Goal: Use online tool/utility: Utilize a website feature to perform a specific function

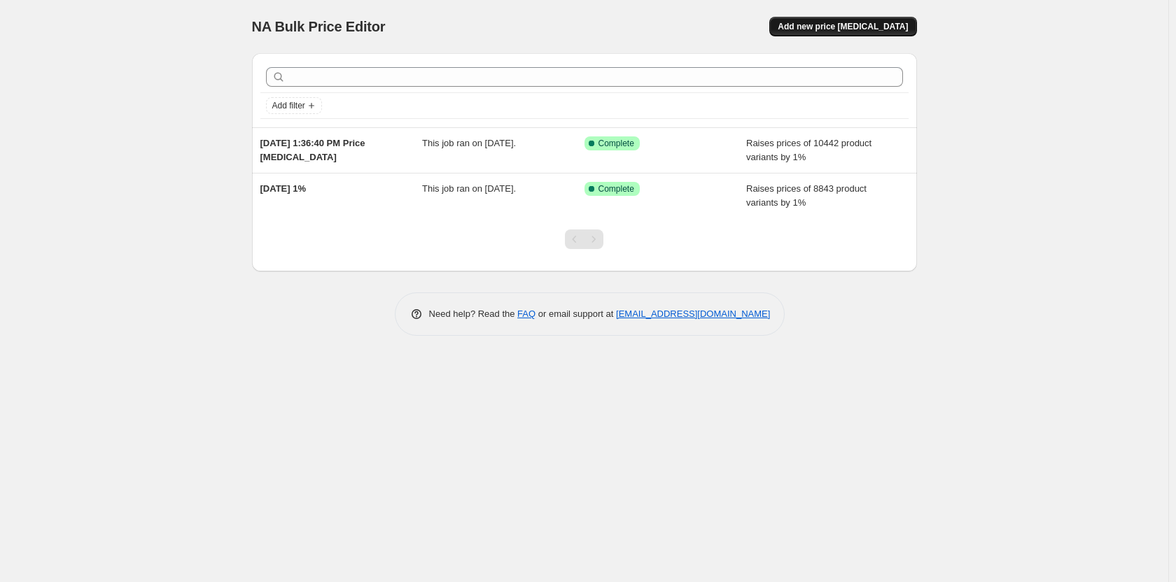
click at [835, 27] on span "Add new price [MEDICAL_DATA]" at bounding box center [842, 26] width 130 height 11
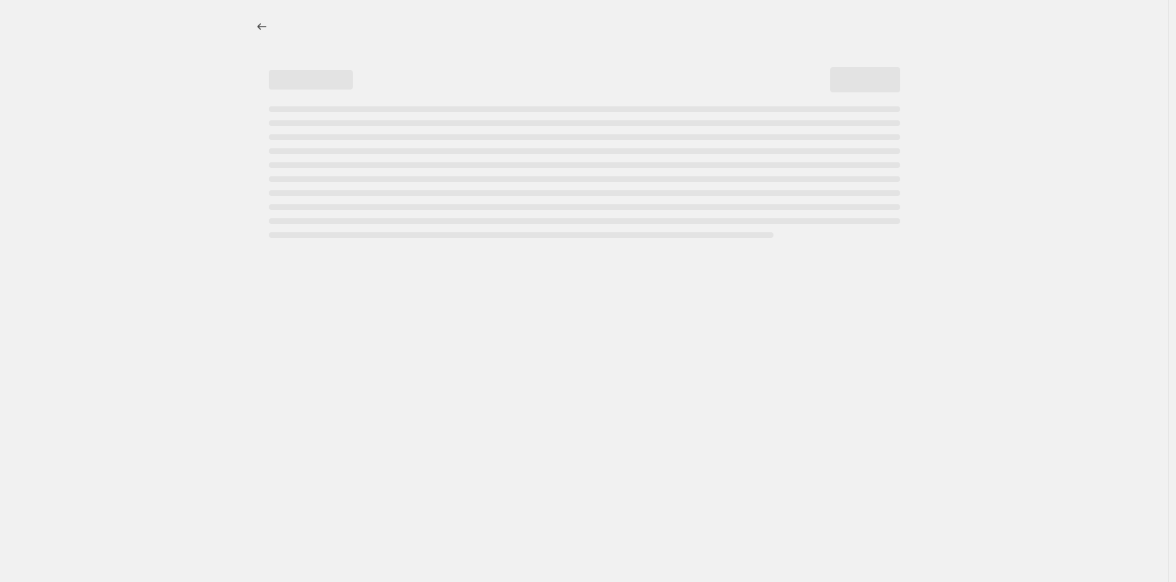
select select "percentage"
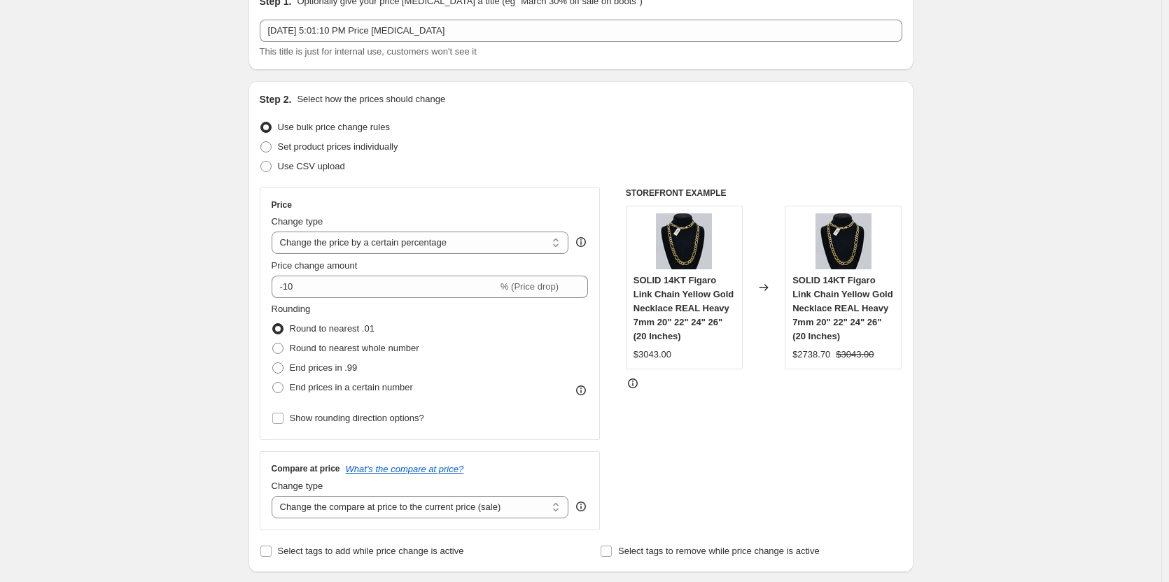
scroll to position [140, 0]
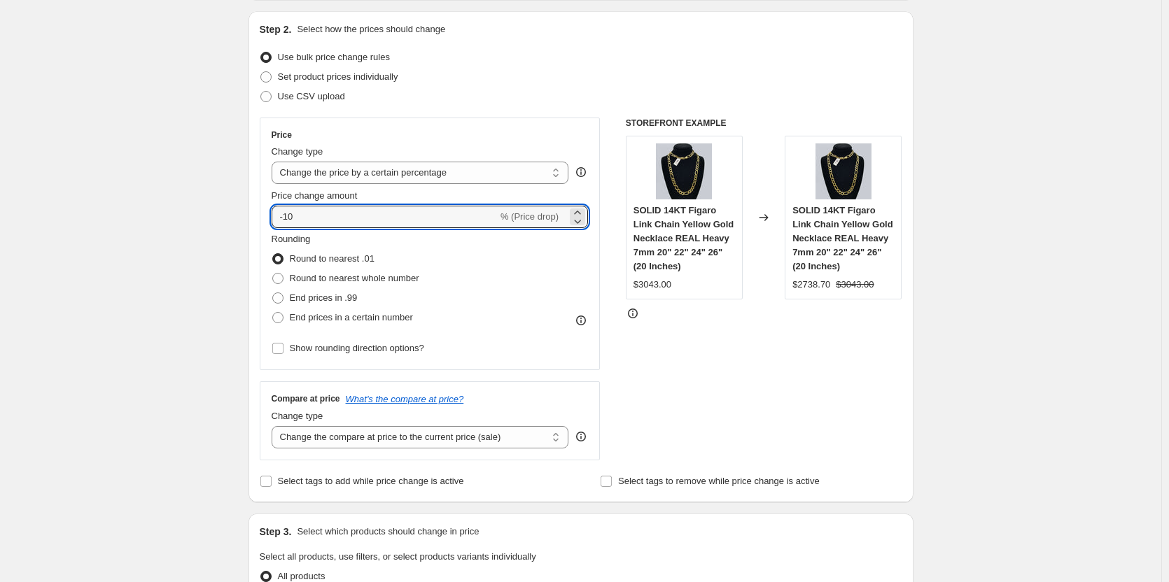
drag, startPoint x: 318, startPoint y: 216, endPoint x: 245, endPoint y: 224, distance: 73.9
click at [245, 224] on div "Step 1. Optionally give your price change job a title (eg "March 30% off sale o…" at bounding box center [575, 549] width 676 height 1294
type input "1"
click at [212, 230] on div "Create new price change job. This page is ready Create new price change job Dra…" at bounding box center [580, 570] width 1161 height 1421
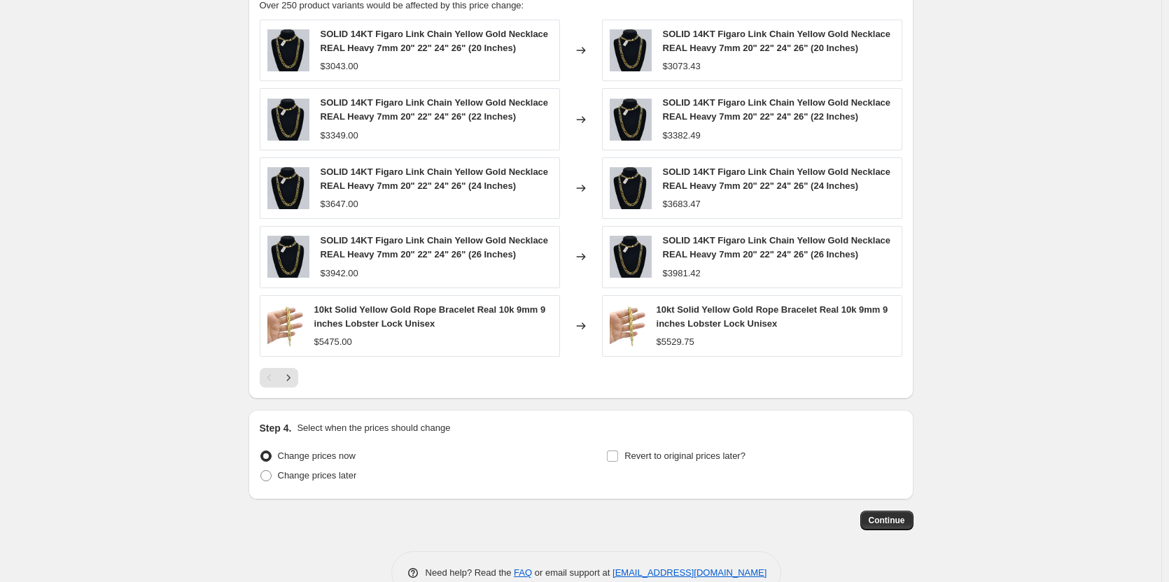
scroll to position [840, 0]
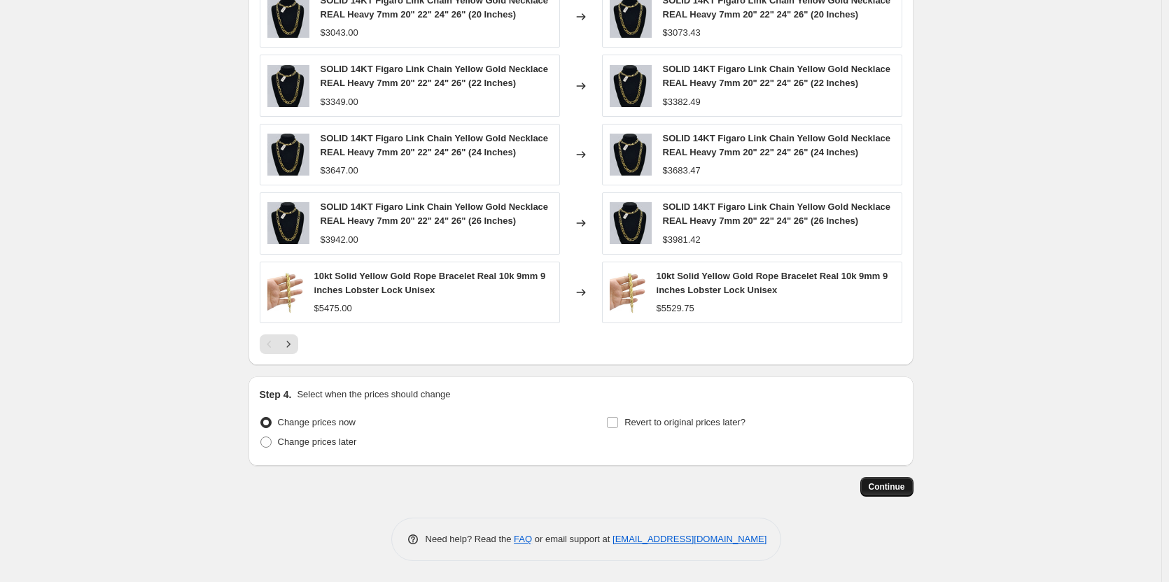
click at [902, 487] on span "Continue" at bounding box center [886, 486] width 36 height 11
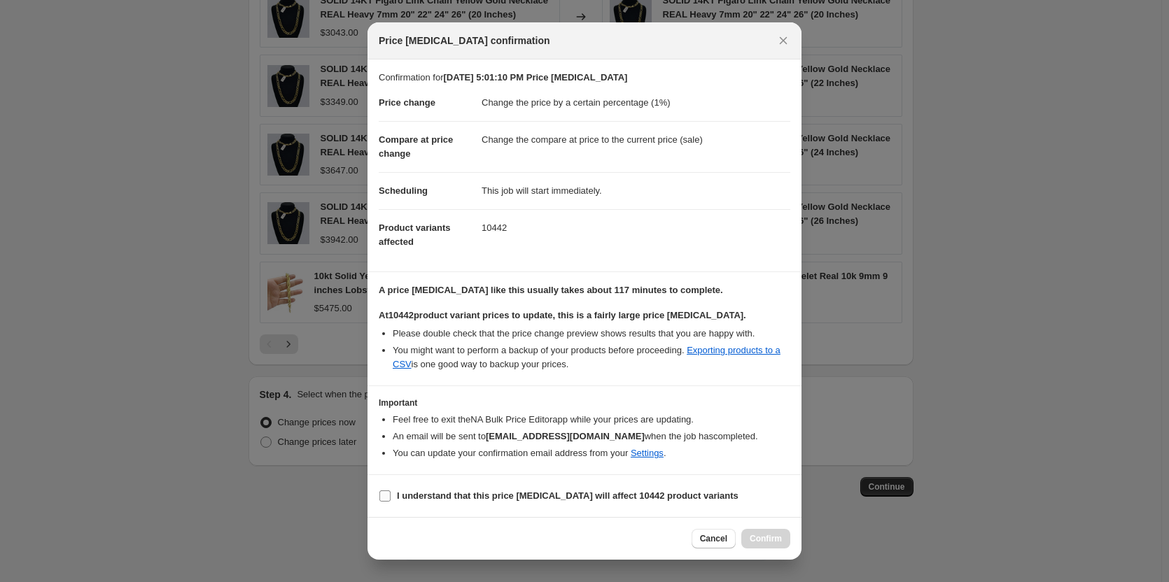
click at [387, 493] on input "I understand that this price change job will affect 10442 product variants" at bounding box center [384, 496] width 11 height 11
checkbox input "true"
click at [761, 538] on span "Confirm" at bounding box center [765, 538] width 32 height 11
